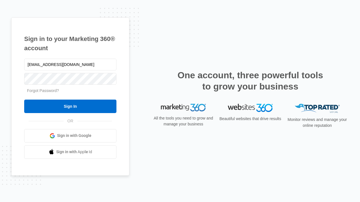
type input "[EMAIL_ADDRESS][DOMAIN_NAME]"
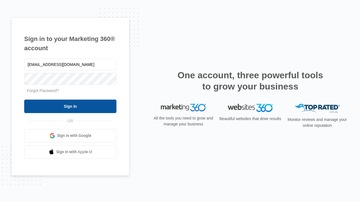
click at [70, 106] on input "Sign In" at bounding box center [70, 106] width 92 height 13
